Goal: Information Seeking & Learning: Find specific fact

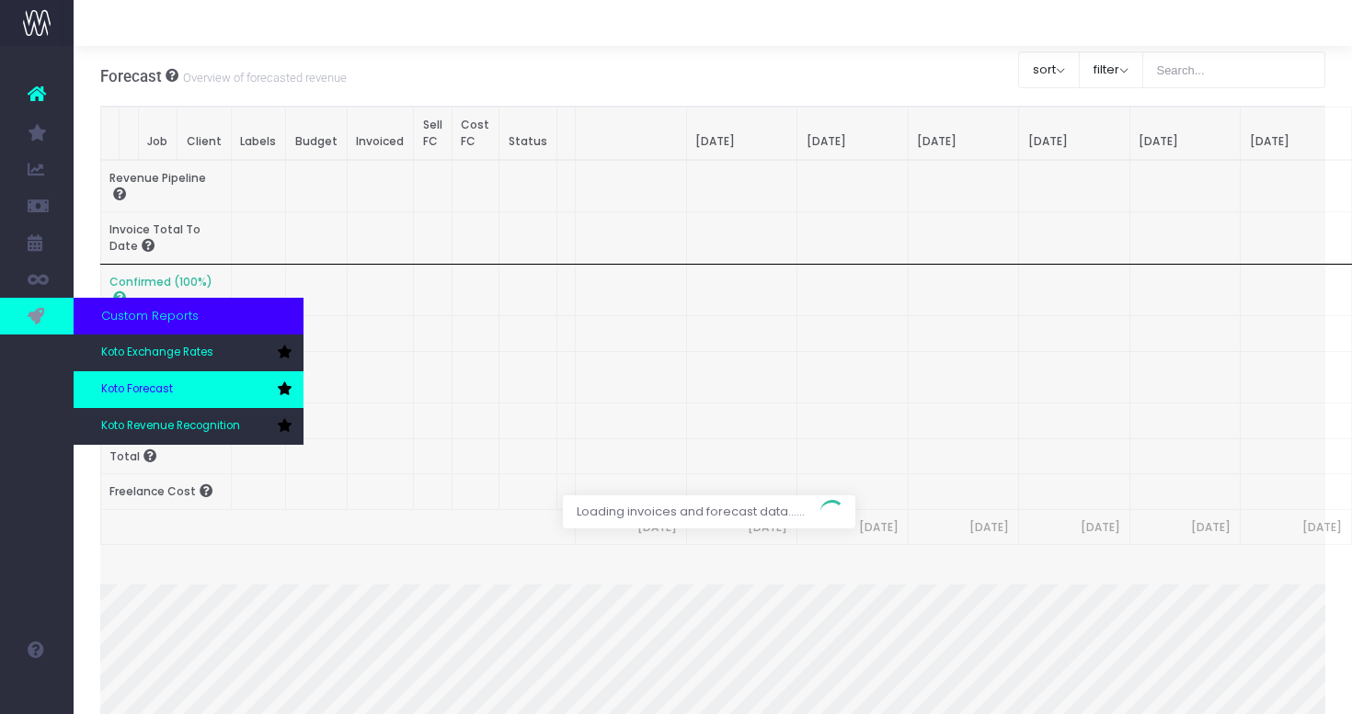
click at [147, 378] on link "Koto Forecast" at bounding box center [189, 389] width 230 height 37
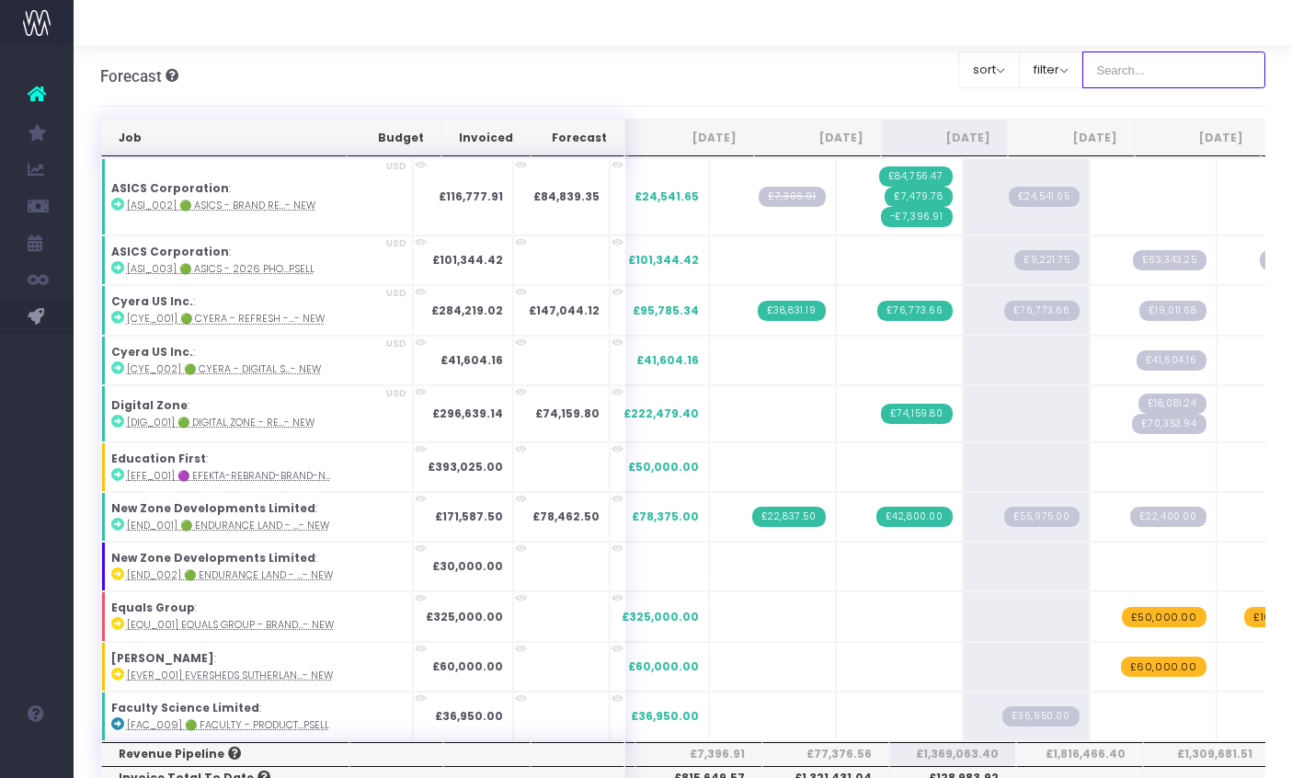
click at [1182, 85] on input "text" at bounding box center [1174, 69] width 184 height 37
type input "microsoft"
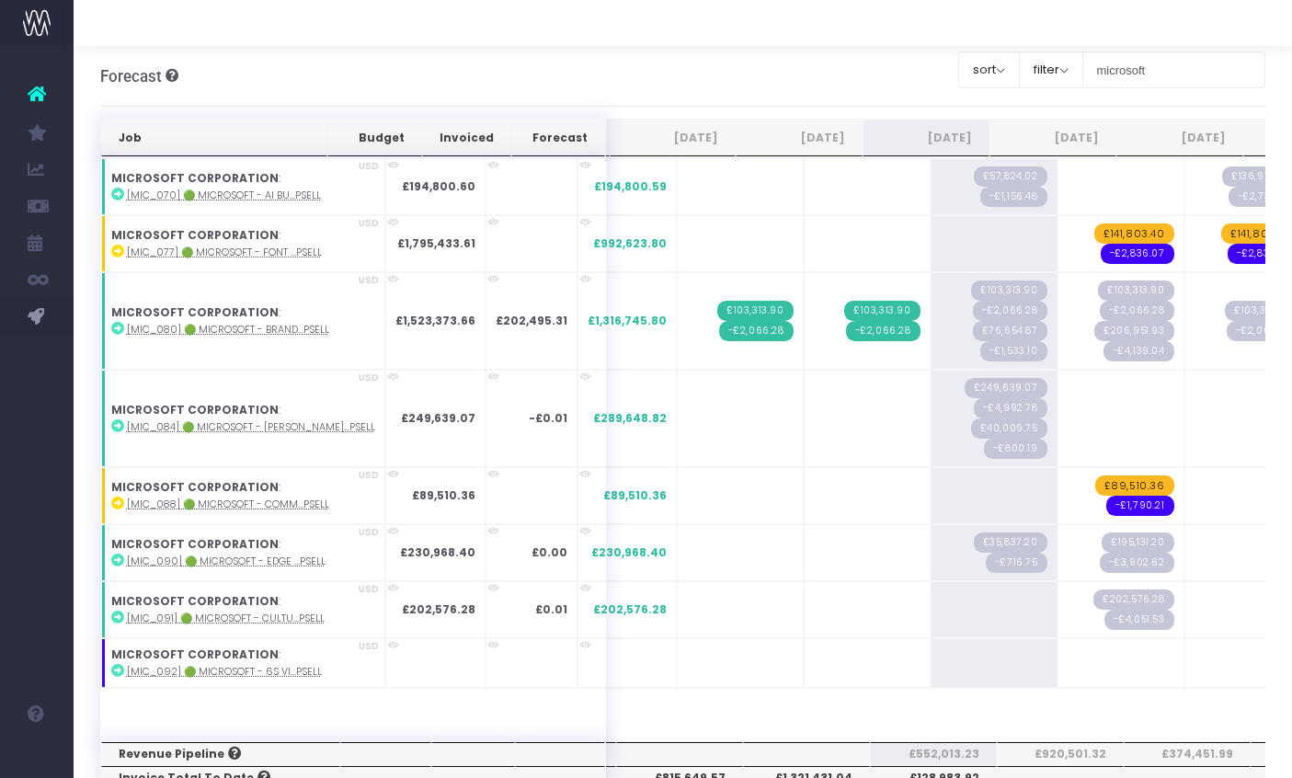
click at [1292, 319] on html "Oh my... this is bad. wayahead wasn't able to load this page. Please contact su…" at bounding box center [646, 389] width 1292 height 778
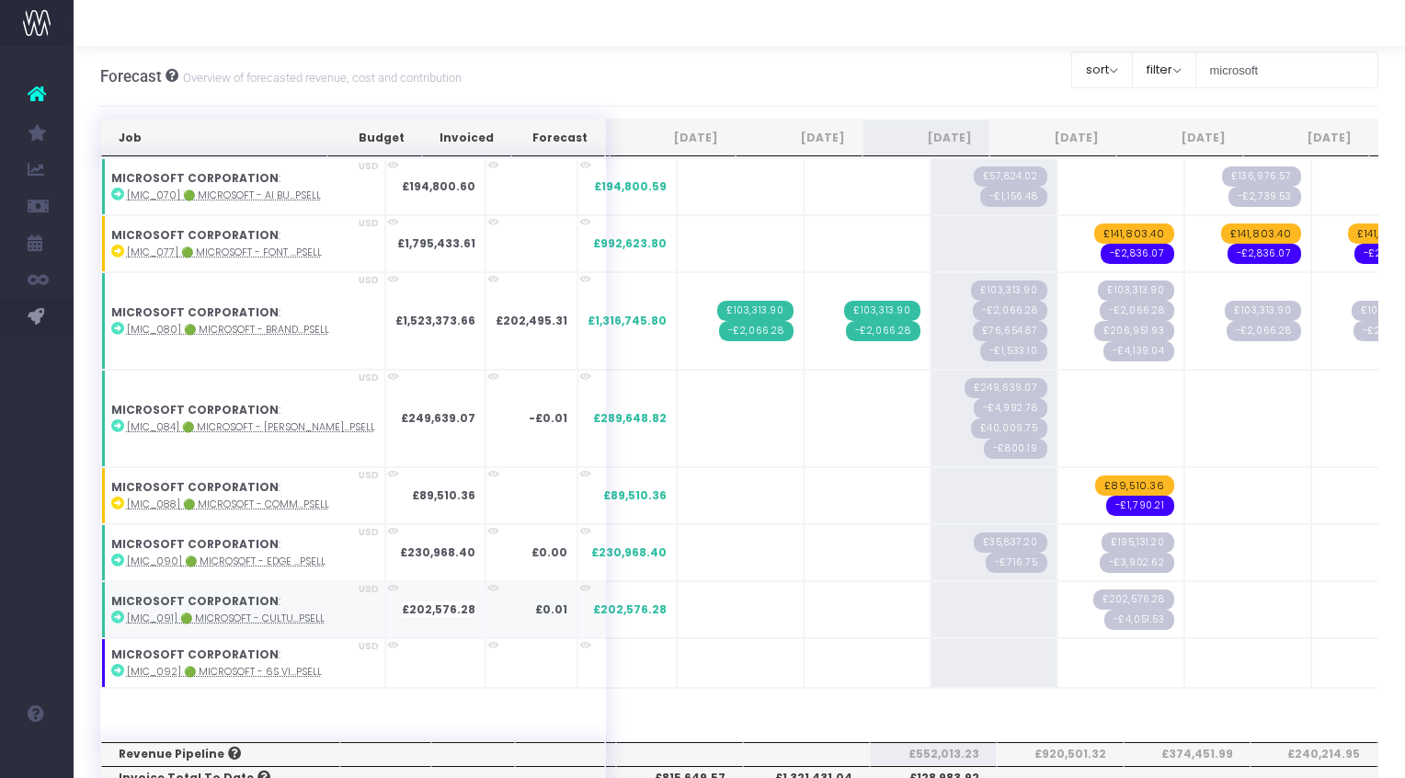
click at [268, 620] on abbr "[MIC_091] 🟢 Microsoft - Cultu...psell" at bounding box center [226, 618] width 198 height 14
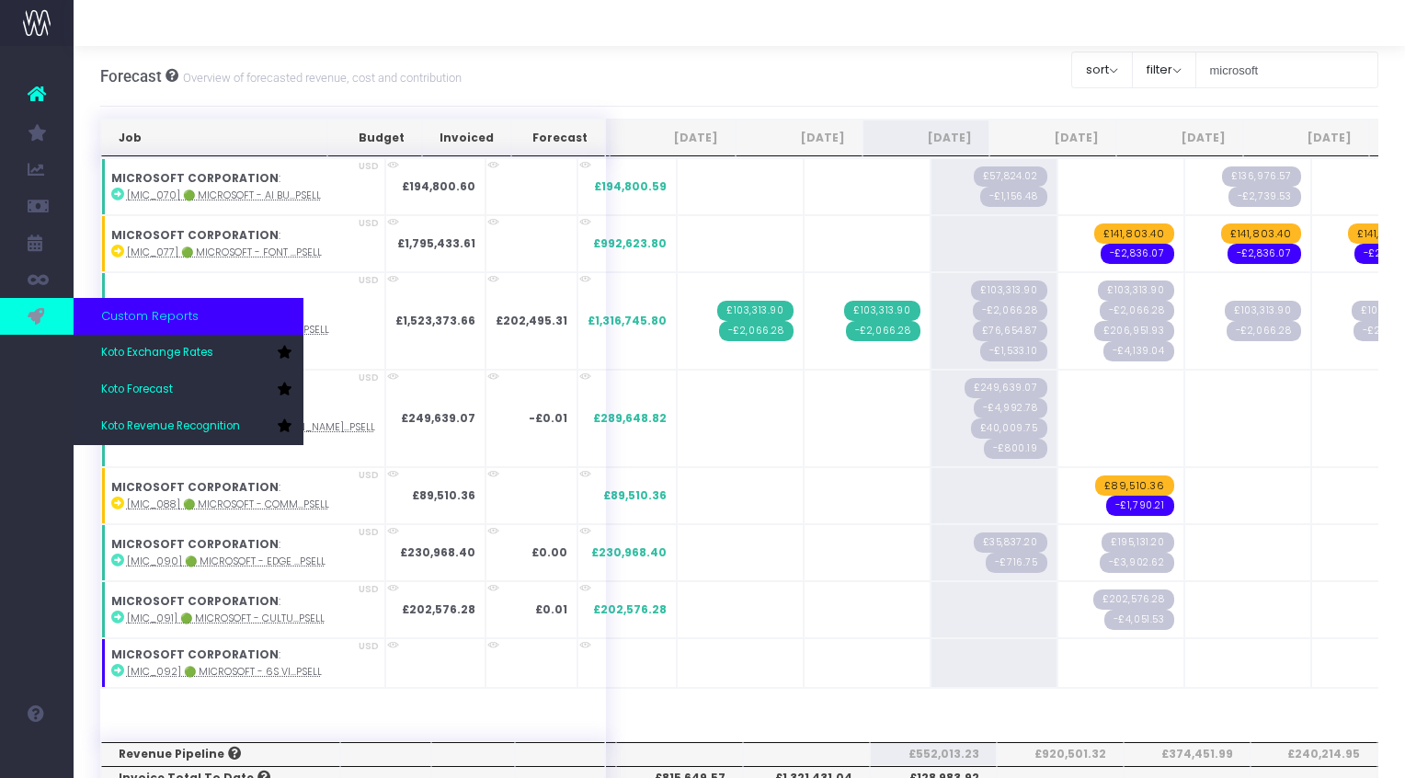
click at [37, 324] on icon at bounding box center [37, 316] width 18 height 20
click at [205, 416] on link "Koto Revenue Recognition" at bounding box center [189, 426] width 230 height 37
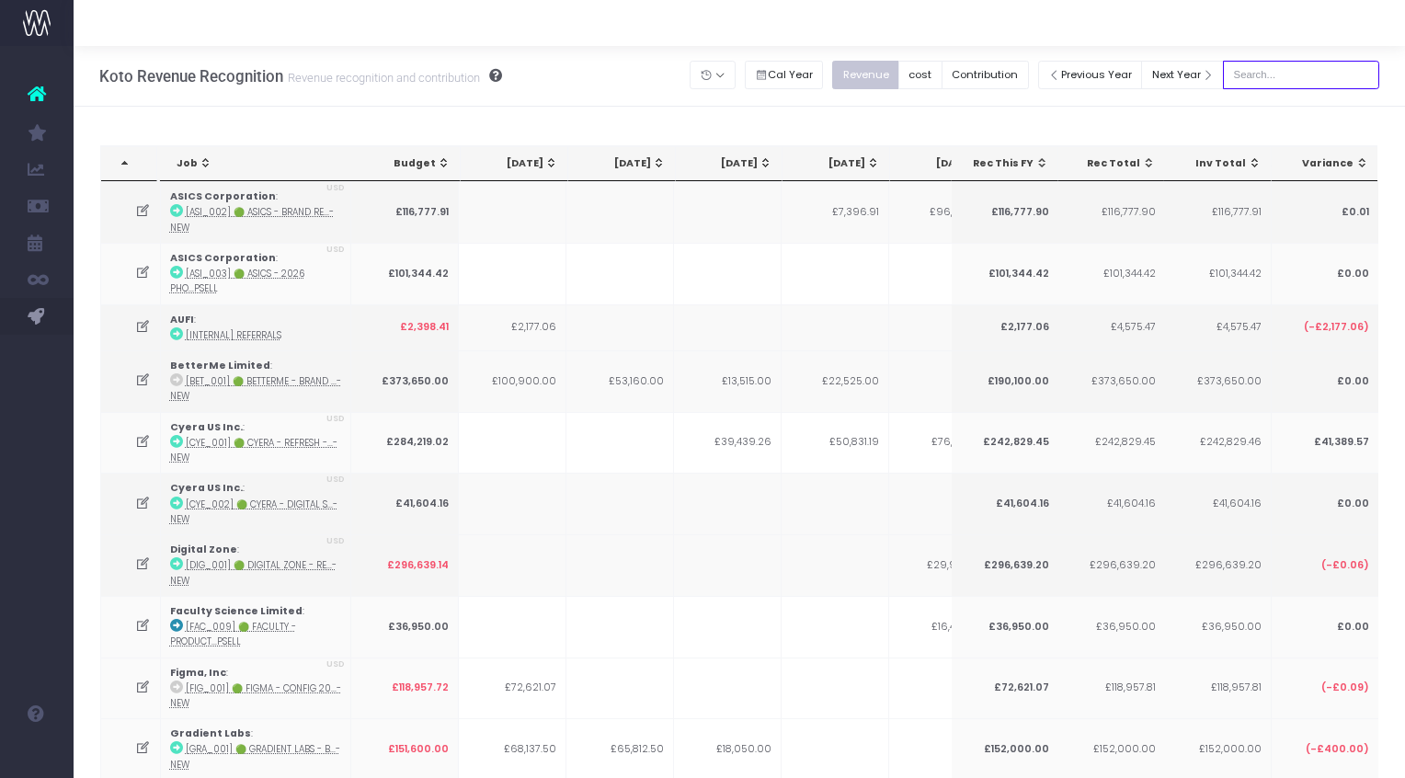
click at [1298, 82] on input "text" at bounding box center [1301, 75] width 156 height 29
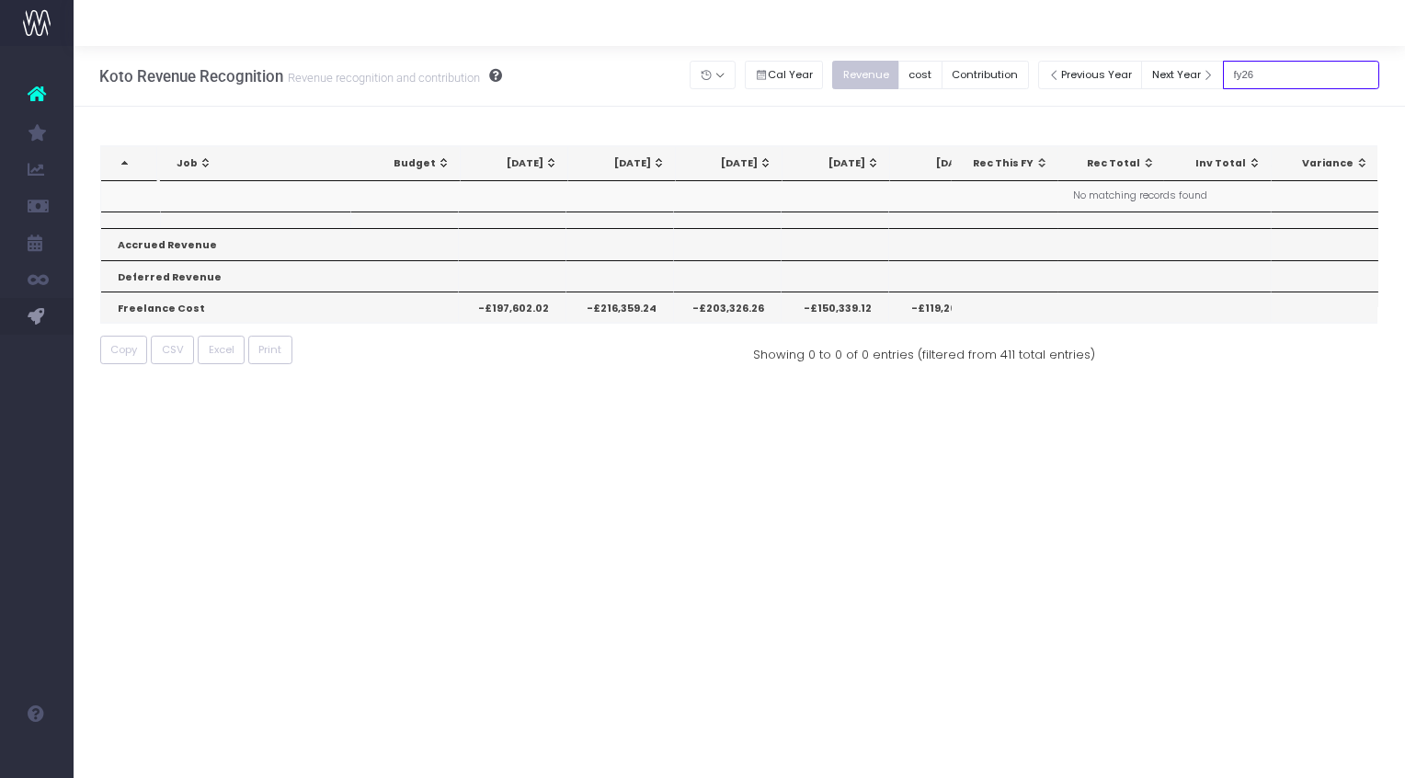
click at [1291, 74] on input "fy26" at bounding box center [1301, 75] width 156 height 29
type input "Microsoft"
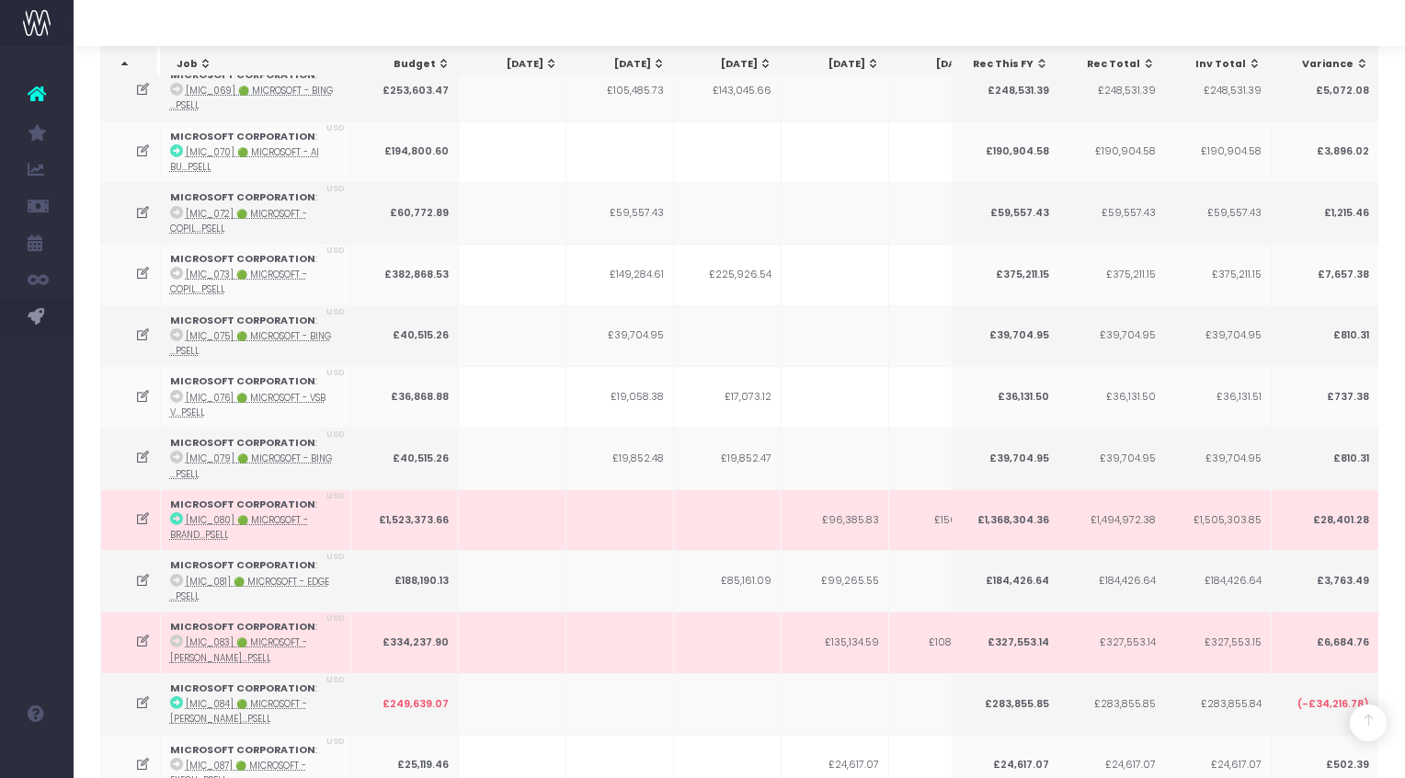
scroll to position [954, 0]
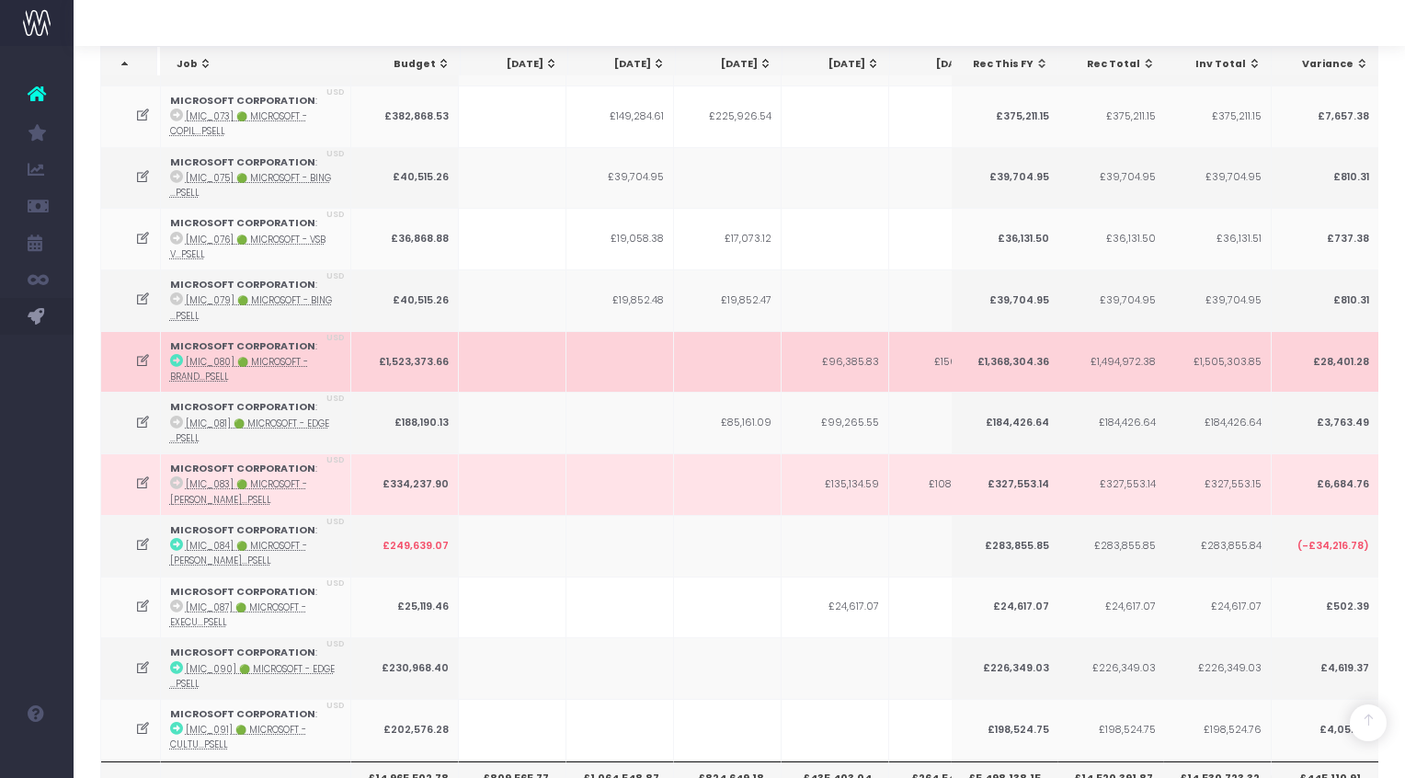
click at [206, 361] on td "MICROSOFT CORPORATION : [MIC_080] 🟢 Microsoft - Brand...psell USD" at bounding box center [256, 362] width 190 height 62
click at [204, 371] on abbr "[MIC_080] 🟢 Microsoft - Brand...psell" at bounding box center [239, 369] width 138 height 27
click at [223, 339] on strong "MICROSOFT CORPORATION" at bounding box center [242, 346] width 145 height 14
click at [144, 353] on icon at bounding box center [143, 361] width 16 height 16
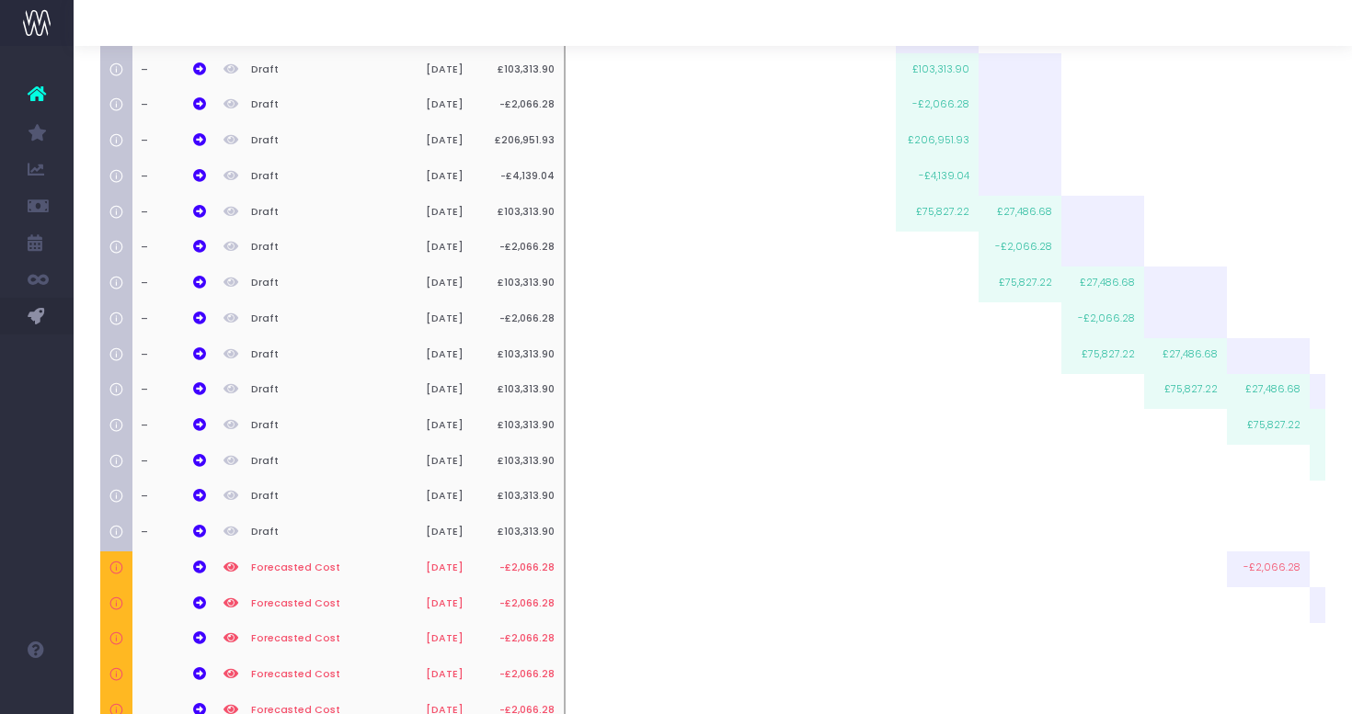
scroll to position [795, 0]
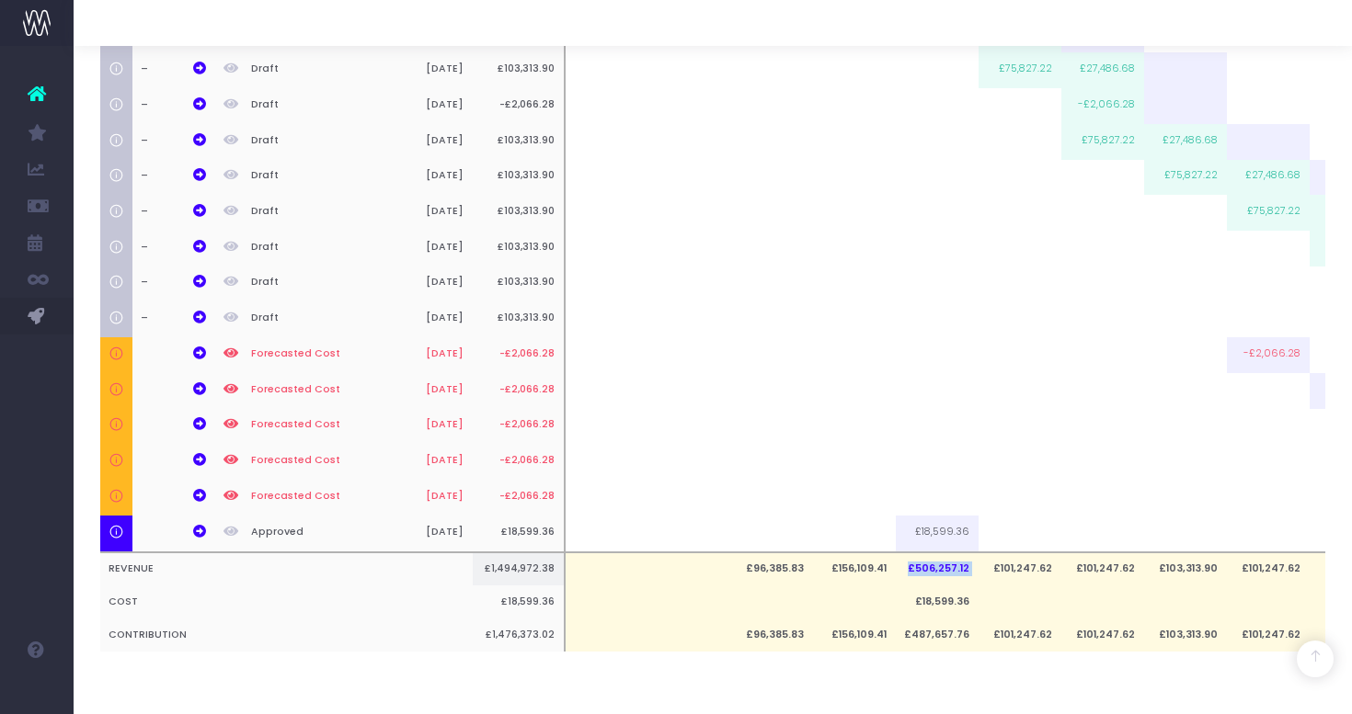
drag, startPoint x: 980, startPoint y: 571, endPoint x: 905, endPoint y: 571, distance: 75.4
click at [905, 571] on tr "REVENUE £1,494,972.38 £96,385.83 £156,109.41 £506,257.12 £101,247.62 £101,247.6…" at bounding box center [994, 570] width 1788 height 34
copy td "£506,257.12"
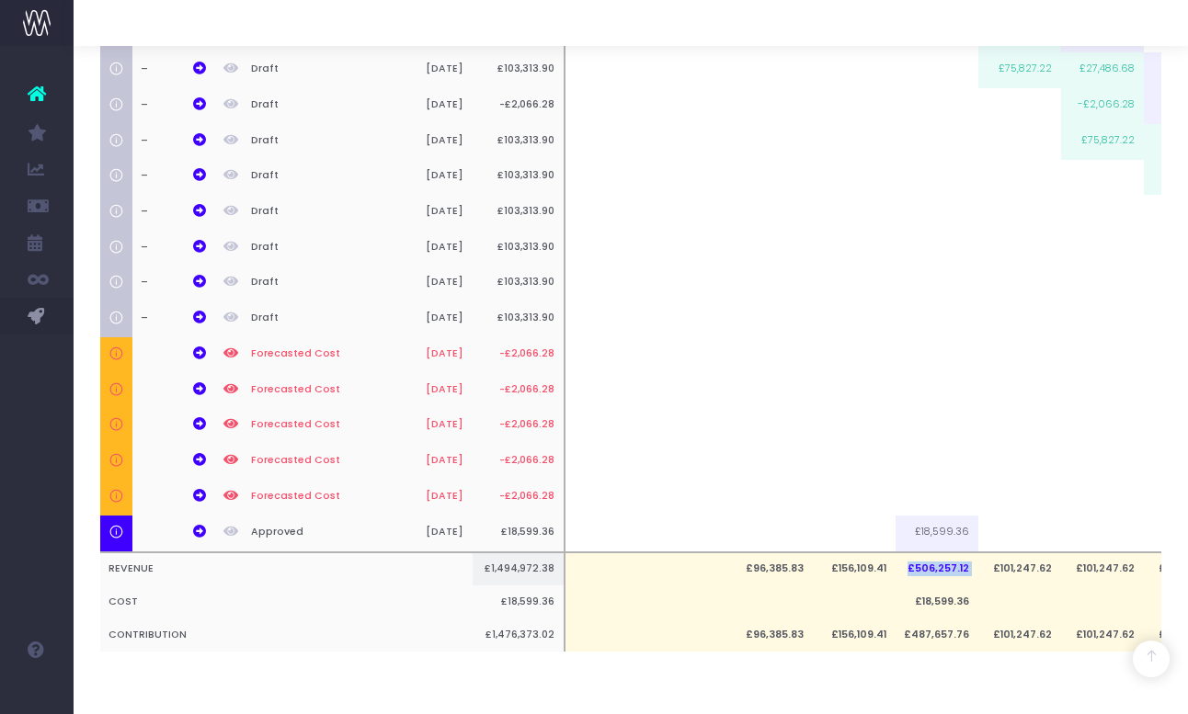
click at [942, 572] on td "£506,257.12" at bounding box center [937, 570] width 83 height 34
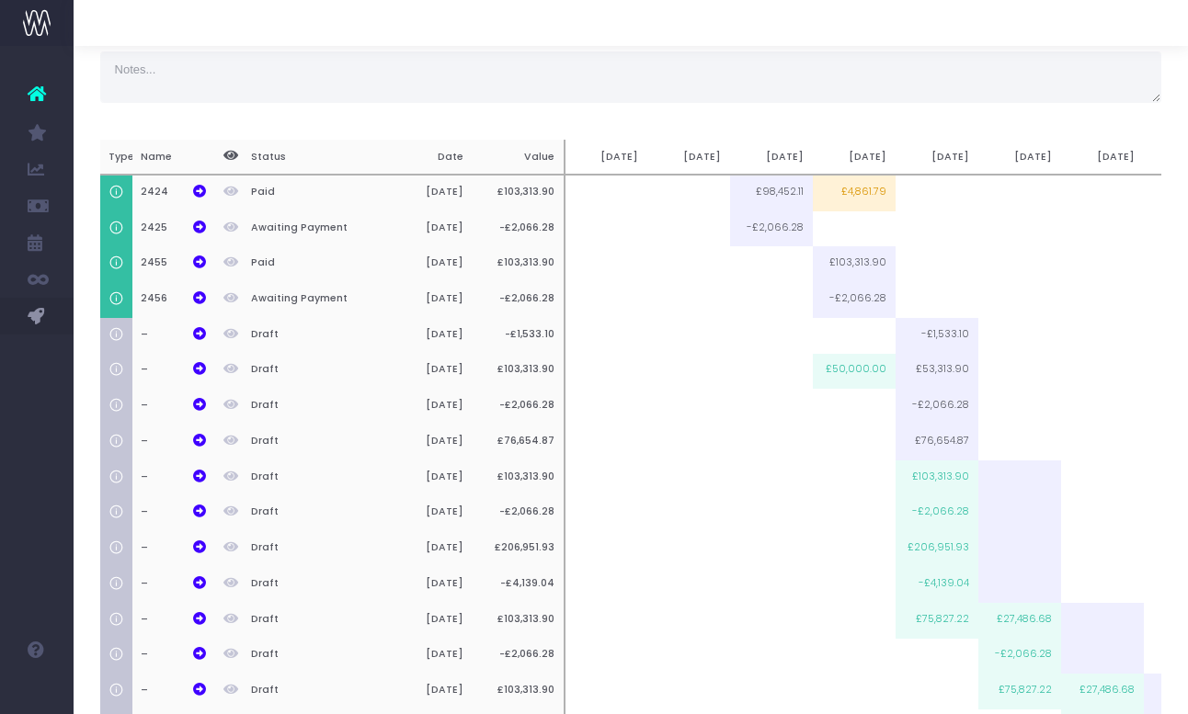
scroll to position [0, 0]
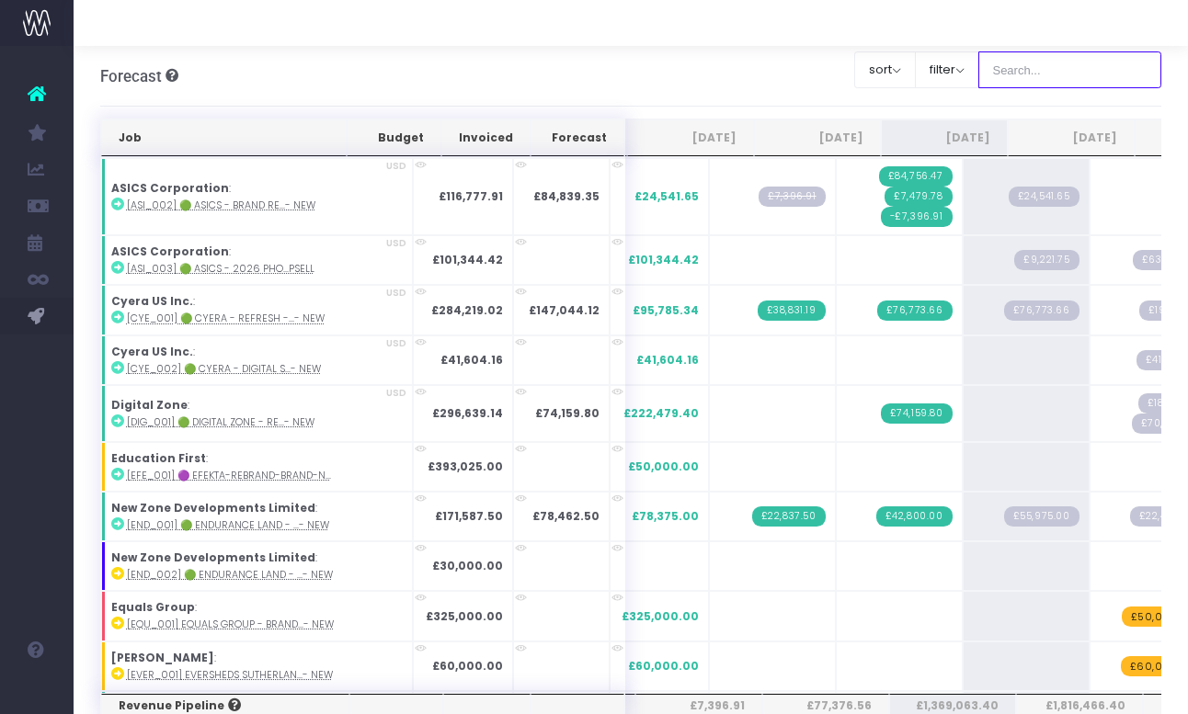
click at [1032, 68] on input "text" at bounding box center [1070, 69] width 184 height 37
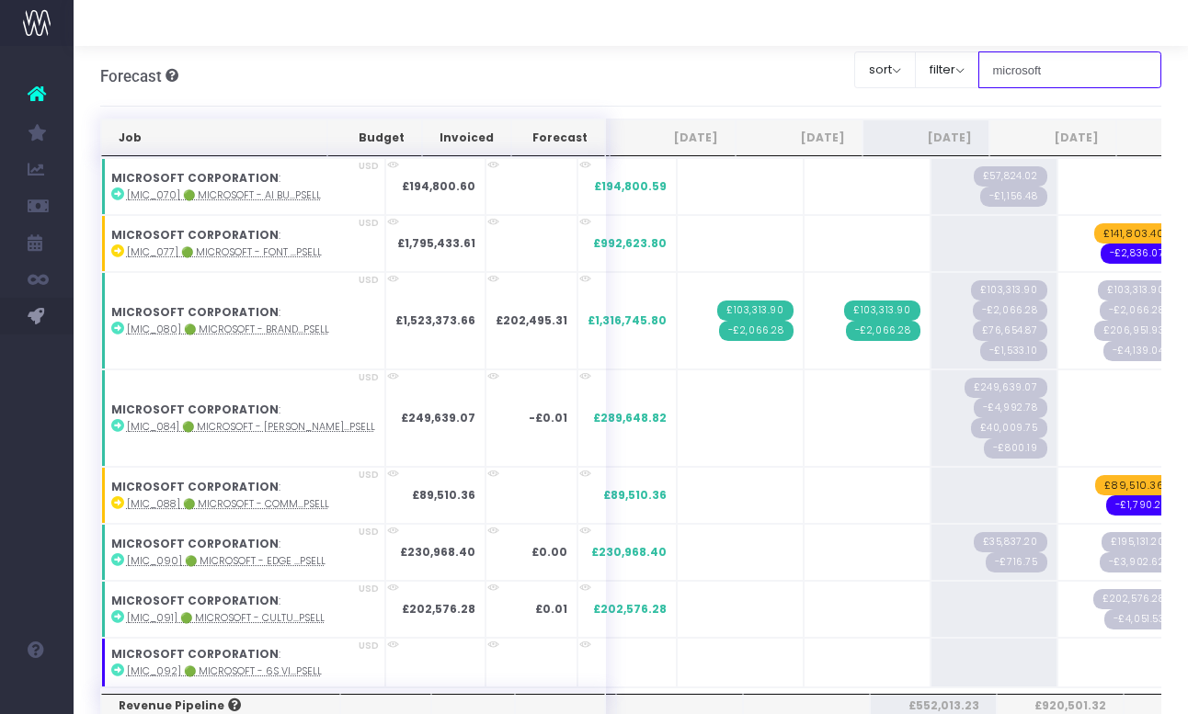
type input "Microsoft"
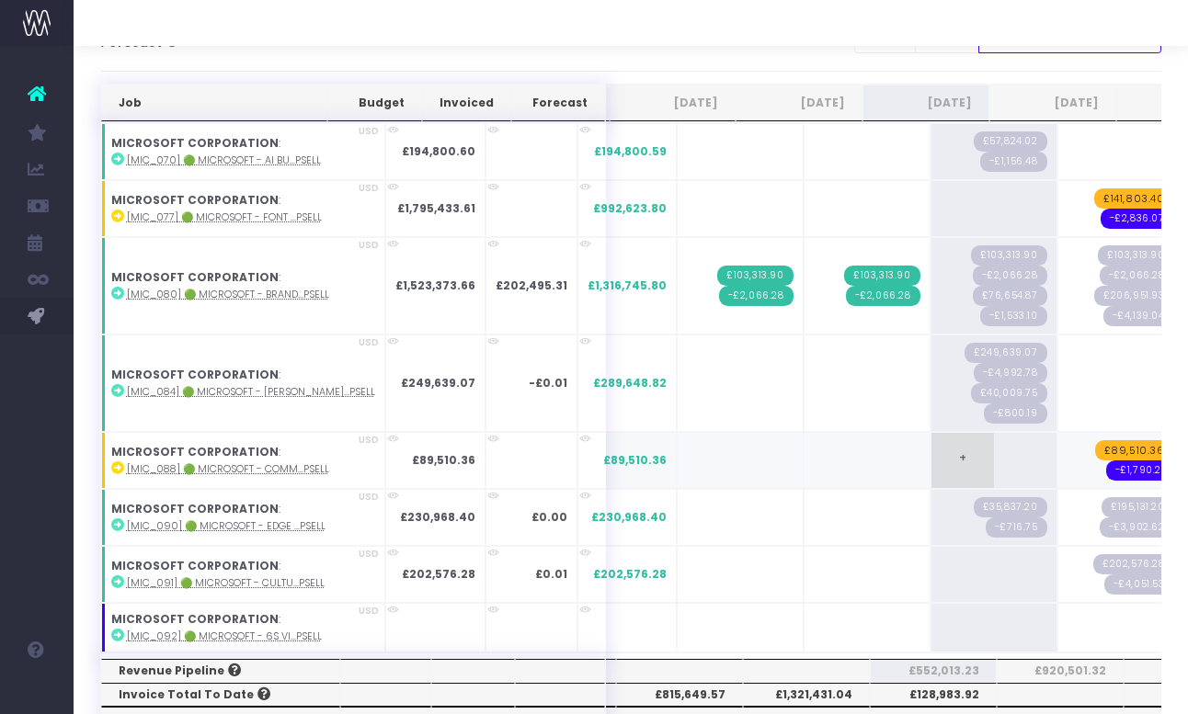
scroll to position [50, 0]
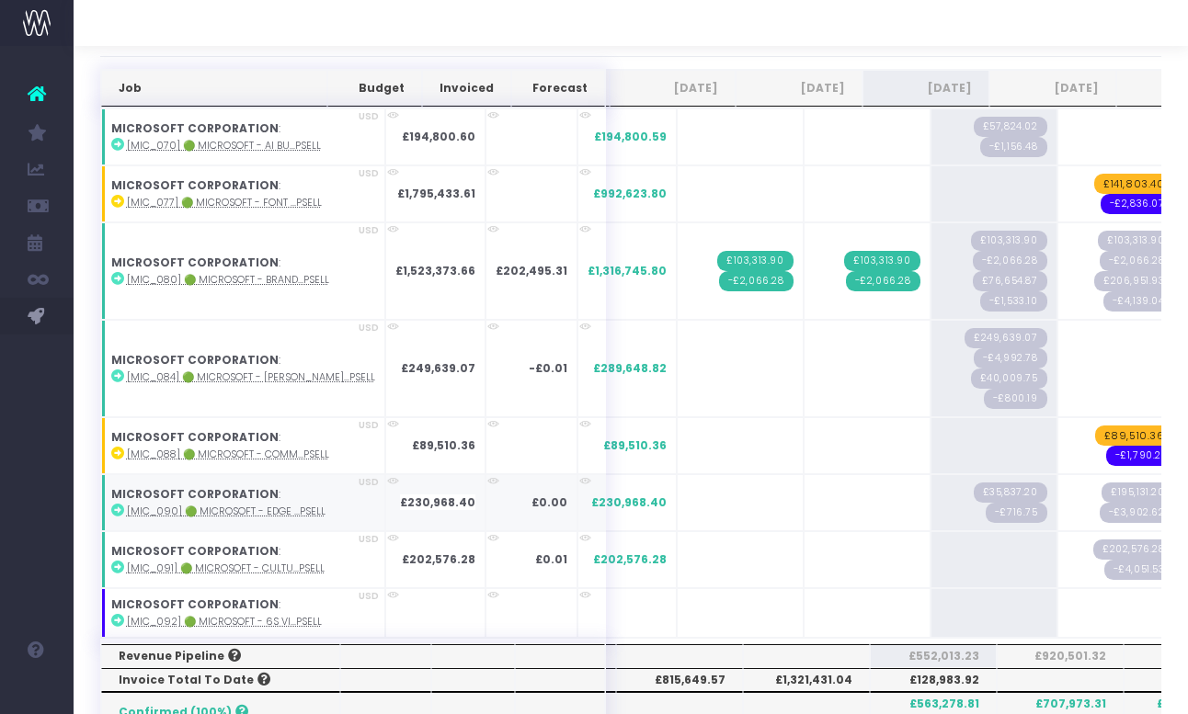
click at [191, 517] on abbr "[MIC_090] 🟢 Microsoft - Edge ...psell" at bounding box center [226, 512] width 199 height 14
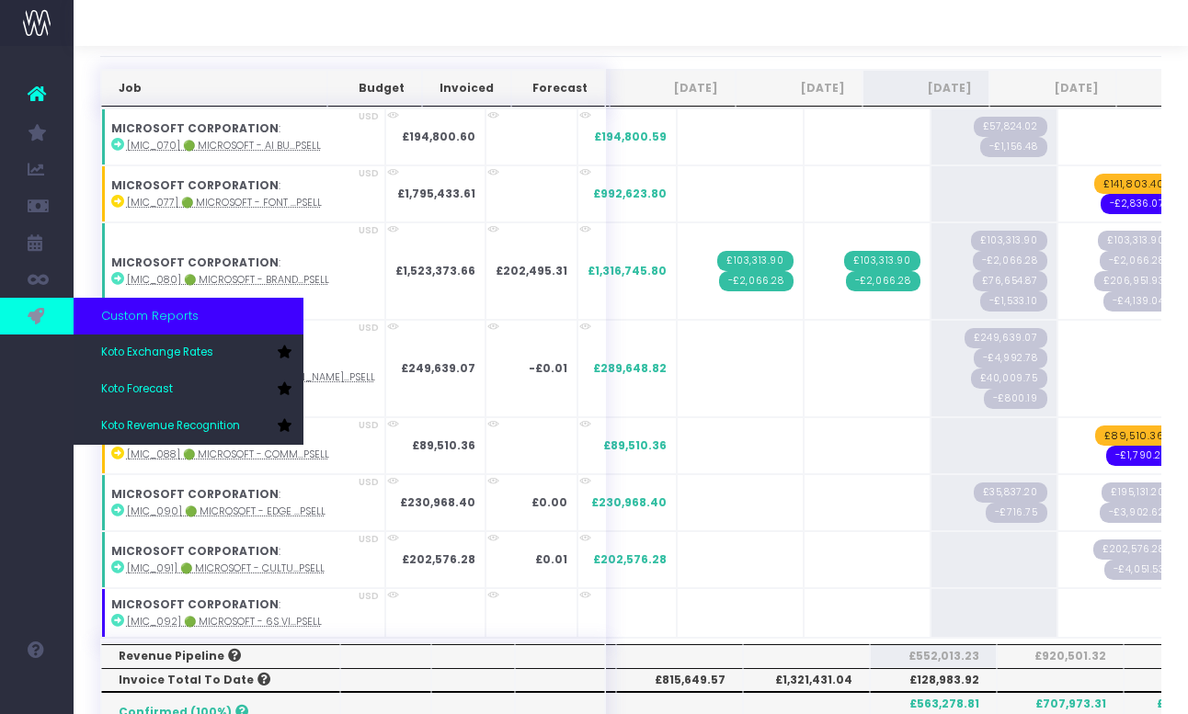
click at [19, 311] on link at bounding box center [37, 316] width 74 height 37
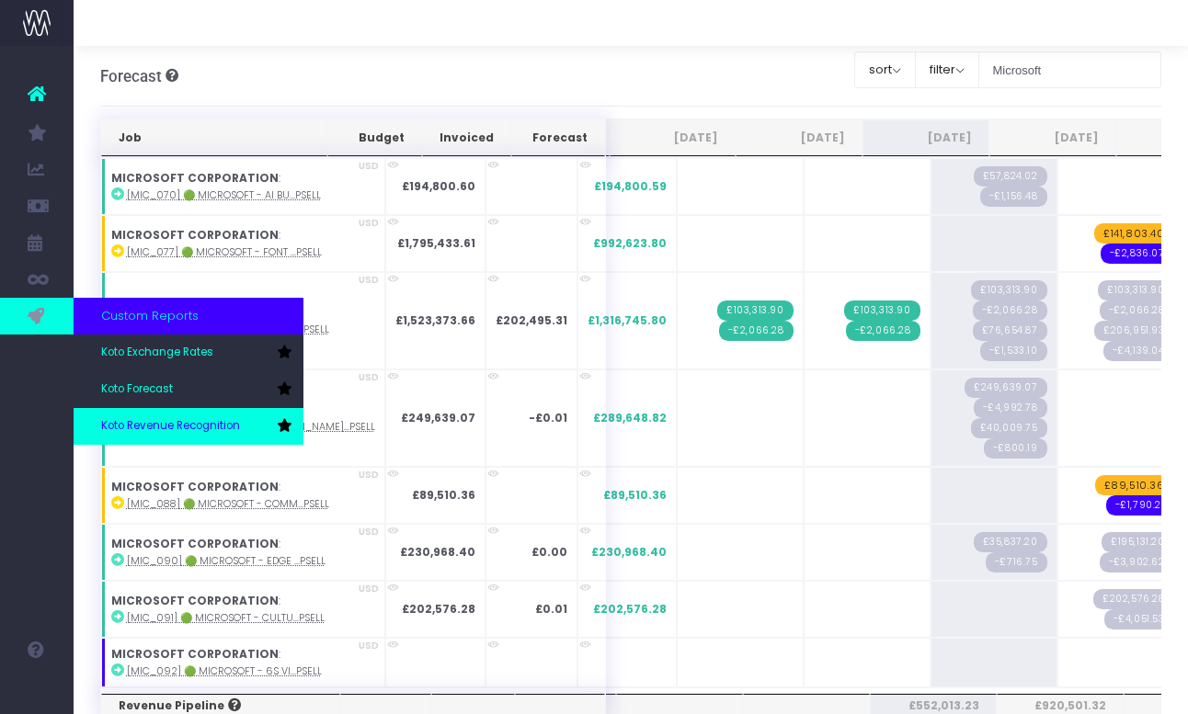
click at [148, 423] on span "Koto Revenue Recognition" at bounding box center [170, 426] width 139 height 17
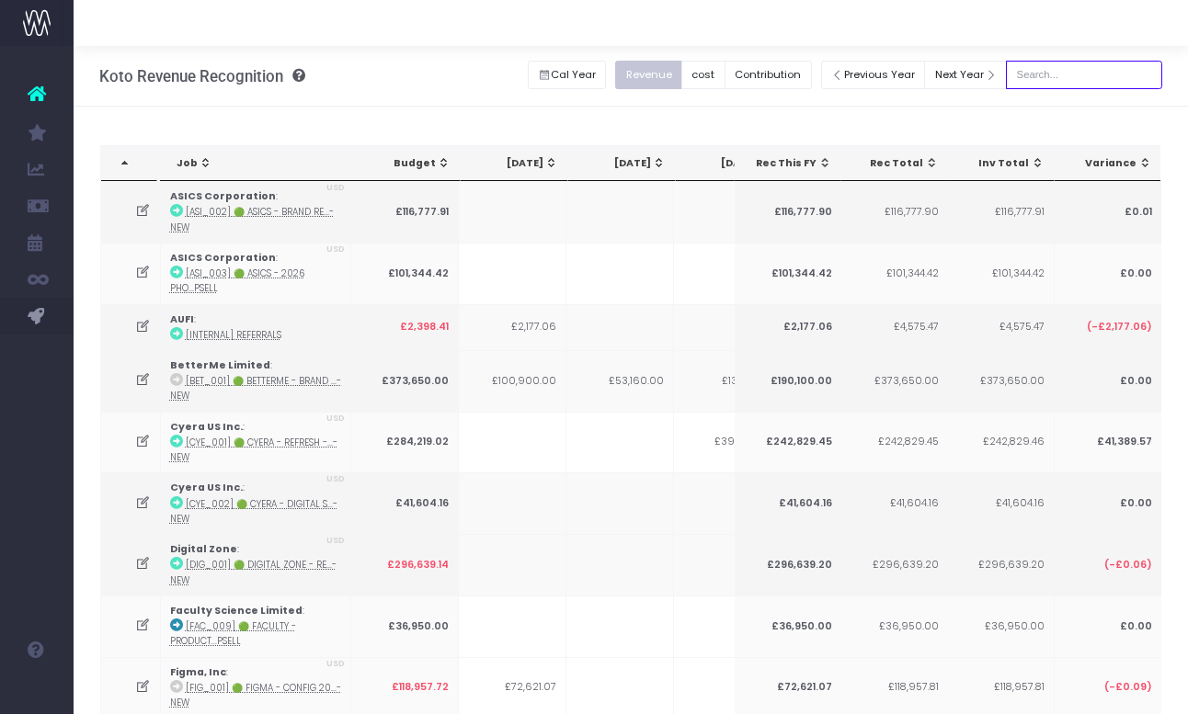
click at [1095, 85] on input "text" at bounding box center [1084, 75] width 156 height 29
type input "Microsoft"
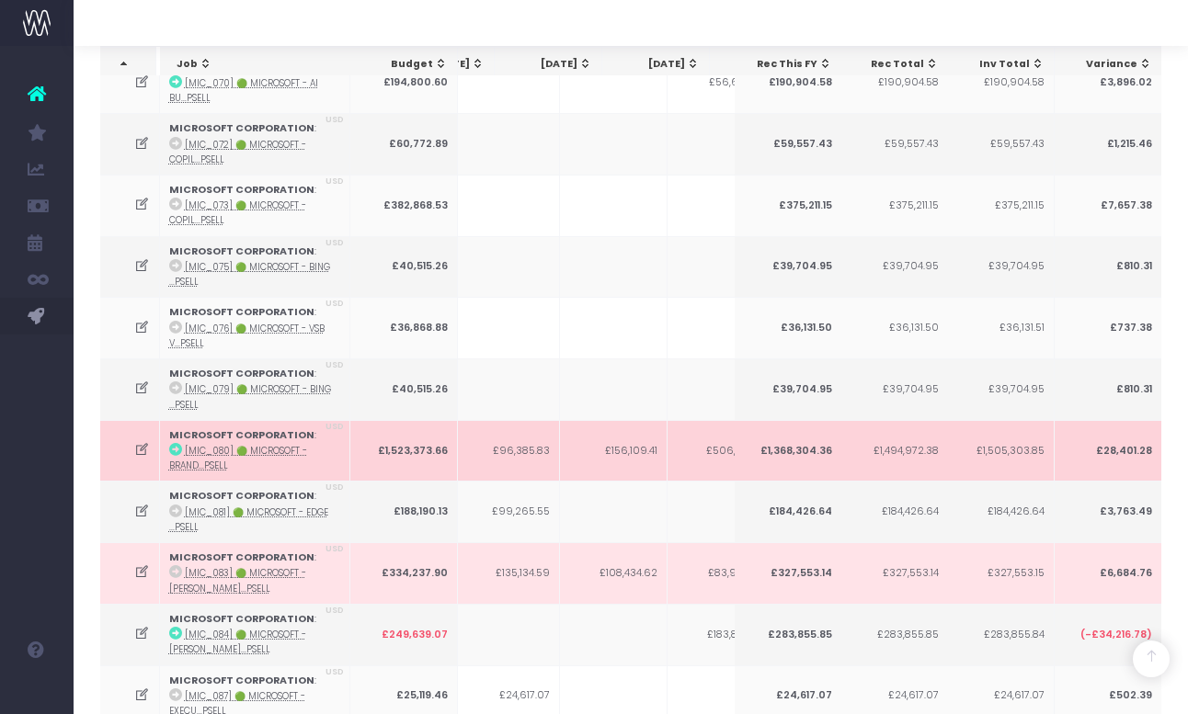
scroll to position [0, 351]
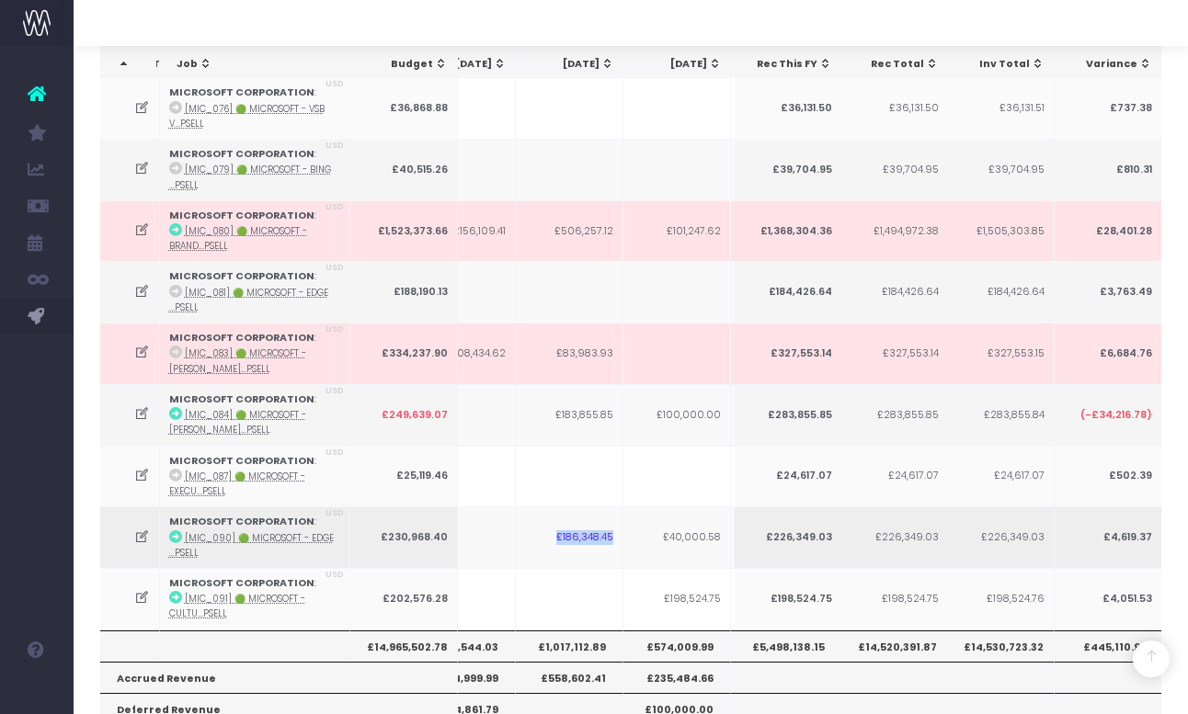
drag, startPoint x: 618, startPoint y: 525, endPoint x: 553, endPoint y: 525, distance: 65.3
click at [553, 525] on td "£186,348.45" at bounding box center [570, 538] width 108 height 62
copy td "£186,348.45"
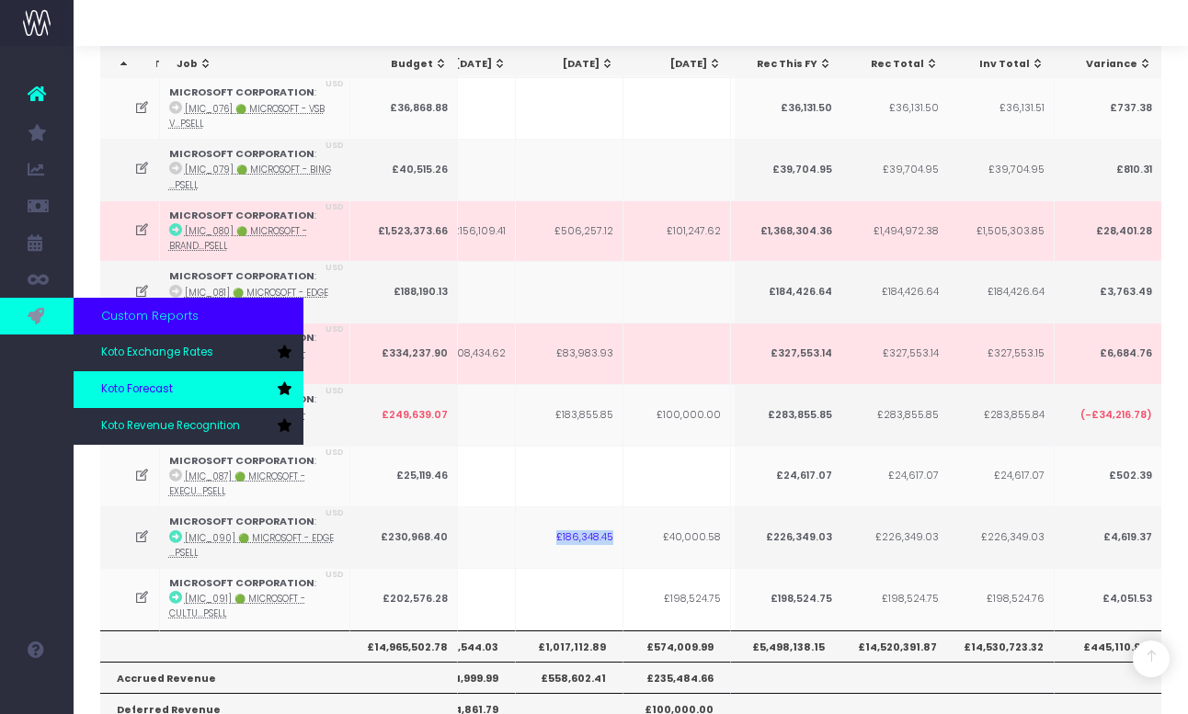
click at [171, 396] on span "Koto Forecast" at bounding box center [137, 390] width 72 height 17
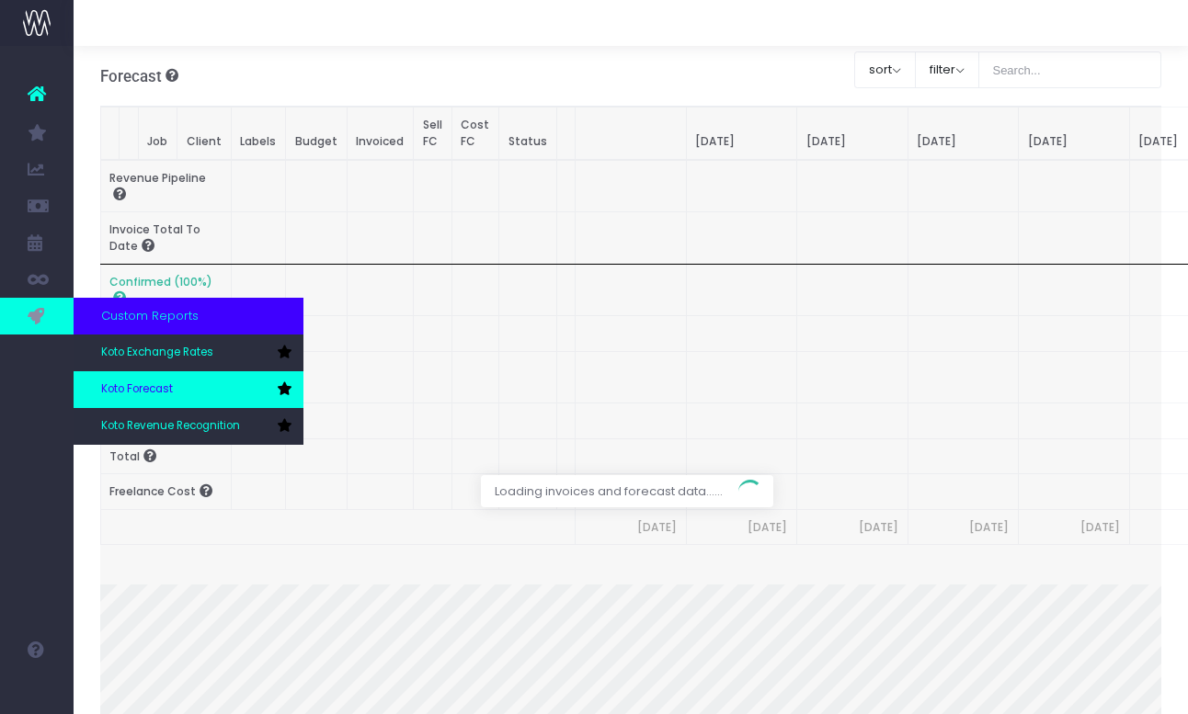
click at [188, 394] on link "Koto Forecast" at bounding box center [189, 389] width 230 height 37
click at [166, 393] on span "Koto Forecast" at bounding box center [137, 390] width 72 height 17
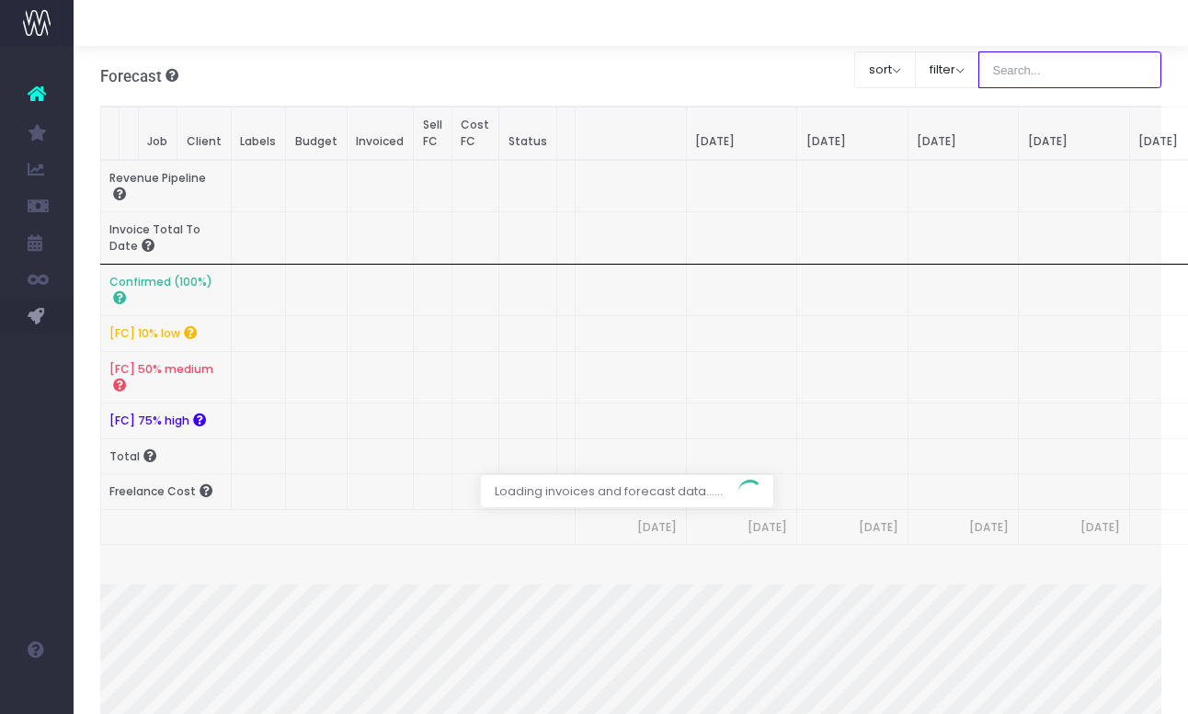
click at [1065, 63] on input "text" at bounding box center [1070, 69] width 184 height 37
type input "Microsoft"
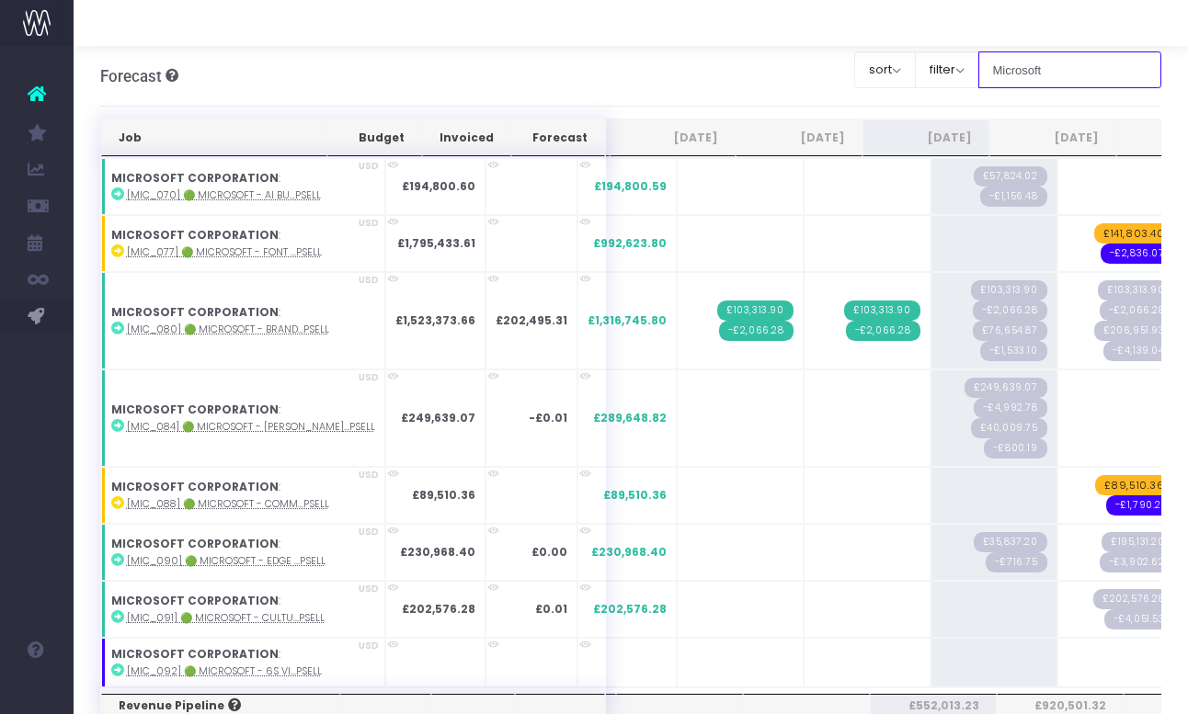
click at [1064, 80] on input "Microsoft" at bounding box center [1070, 69] width 184 height 37
